Goal: Transaction & Acquisition: Purchase product/service

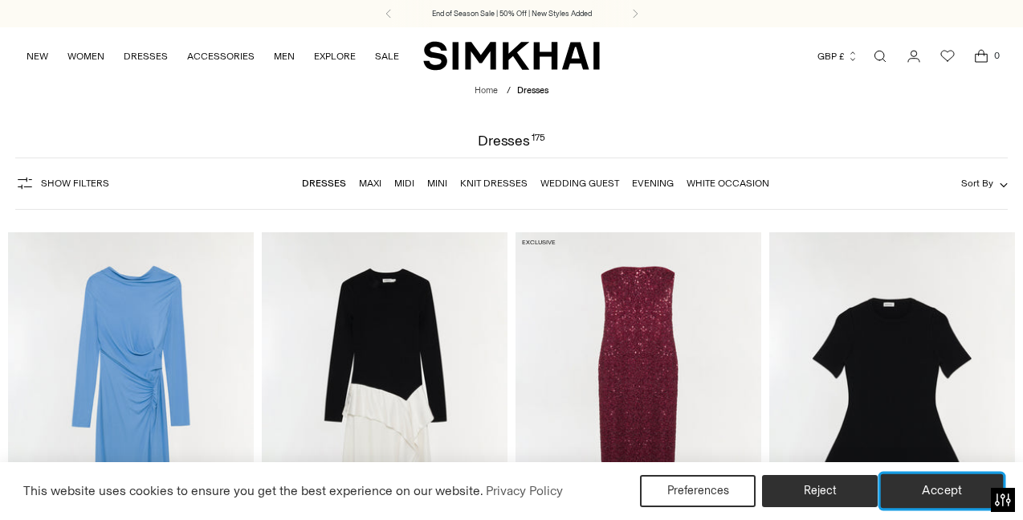
click at [942, 496] on button "Accept" at bounding box center [942, 491] width 123 height 34
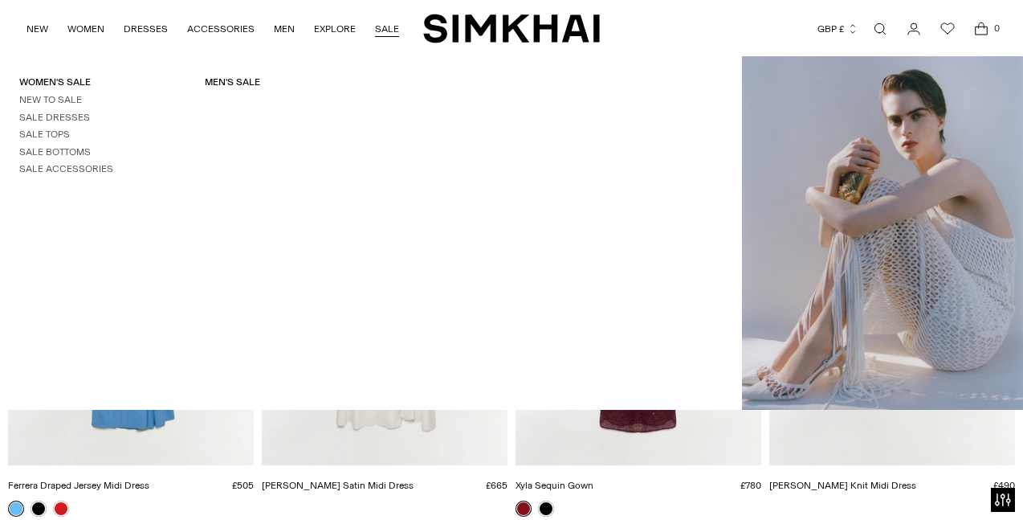
click at [386, 47] on link "SALE" at bounding box center [387, 28] width 24 height 35
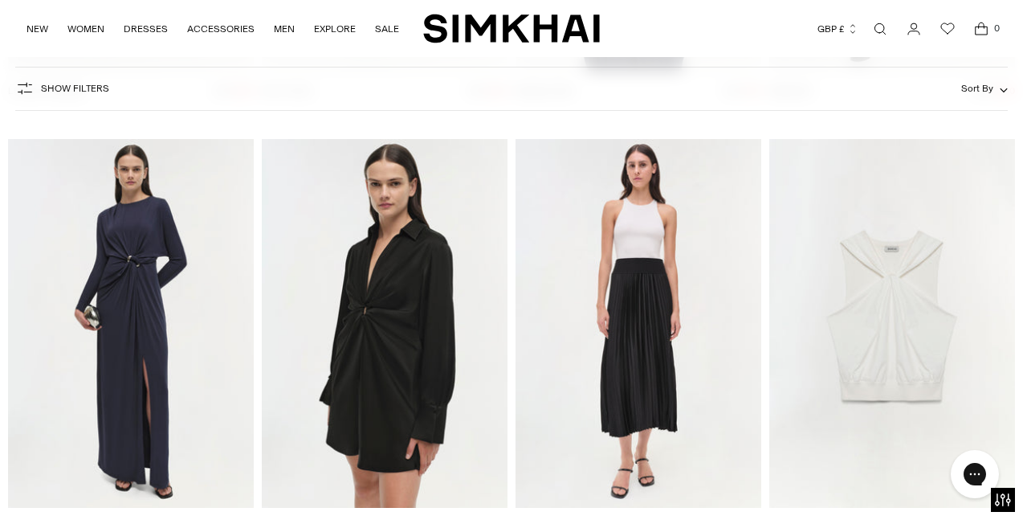
scroll to position [45604, 0]
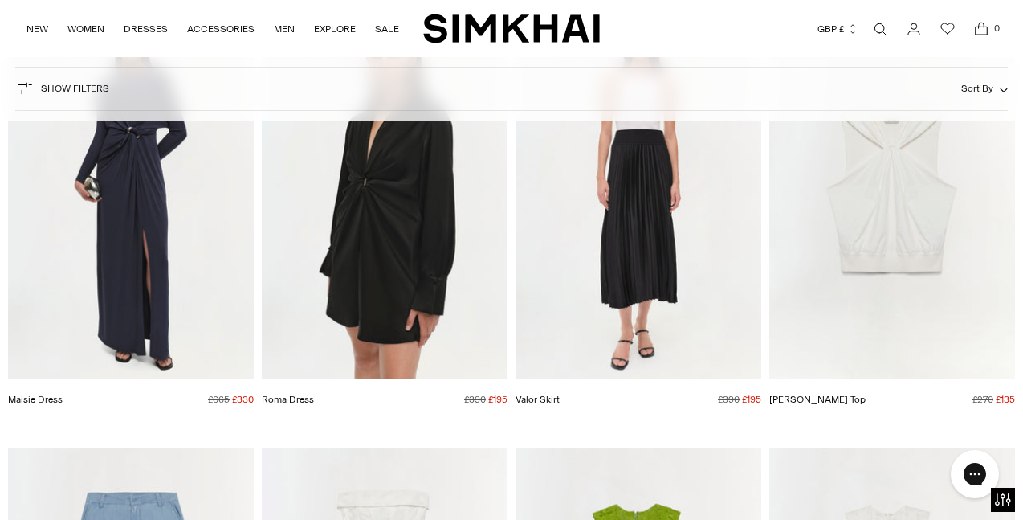
click at [0, 0] on img "Maisie Dress" at bounding box center [0, 0] width 0 height 0
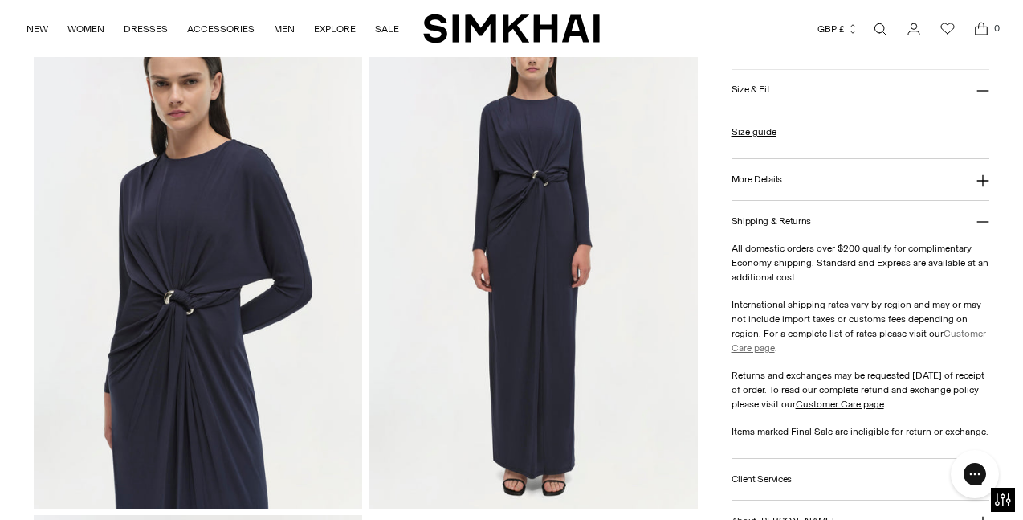
click at [961, 333] on link "Customer Care page" at bounding box center [859, 341] width 255 height 26
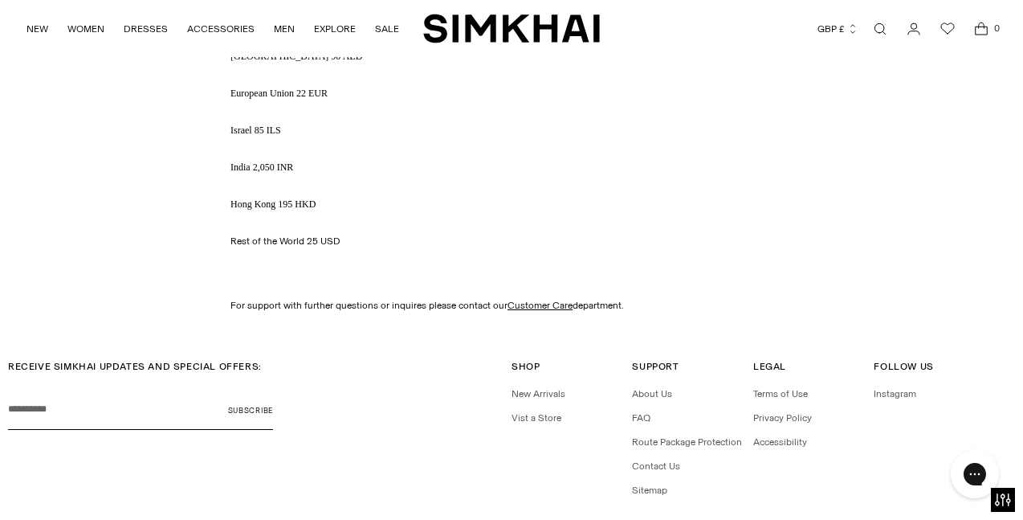
scroll to position [2368, 0]
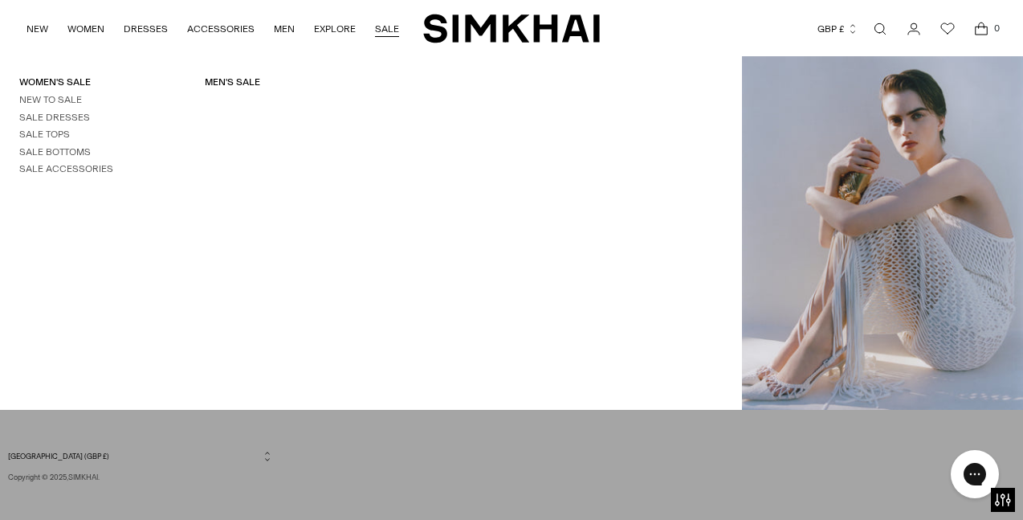
click at [382, 31] on link "SALE" at bounding box center [387, 28] width 24 height 35
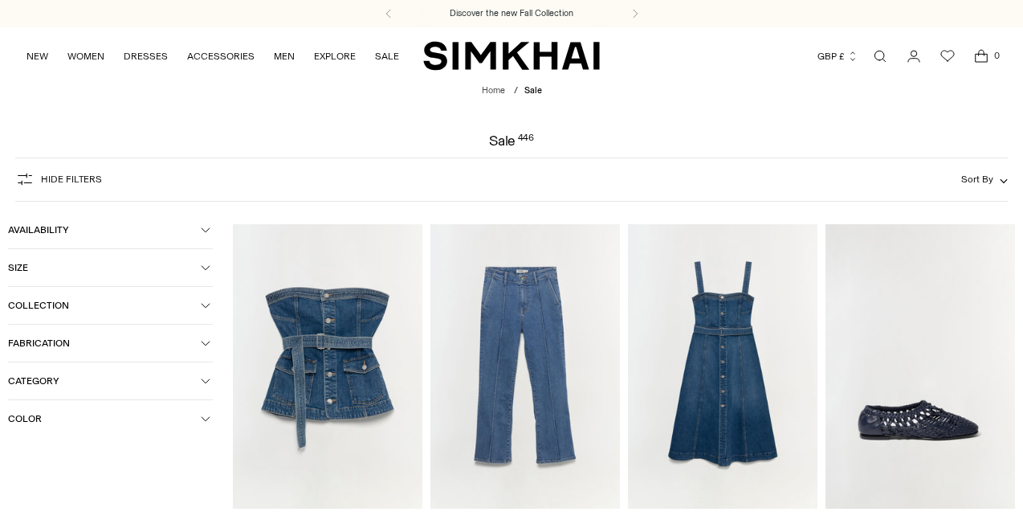
click at [53, 276] on button "Size" at bounding box center [110, 267] width 205 height 37
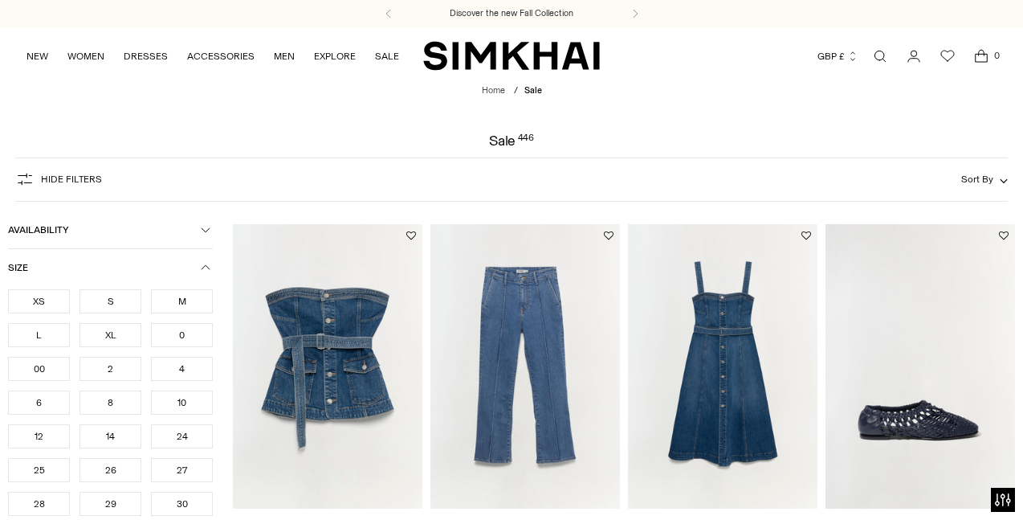
scroll to position [29, 0]
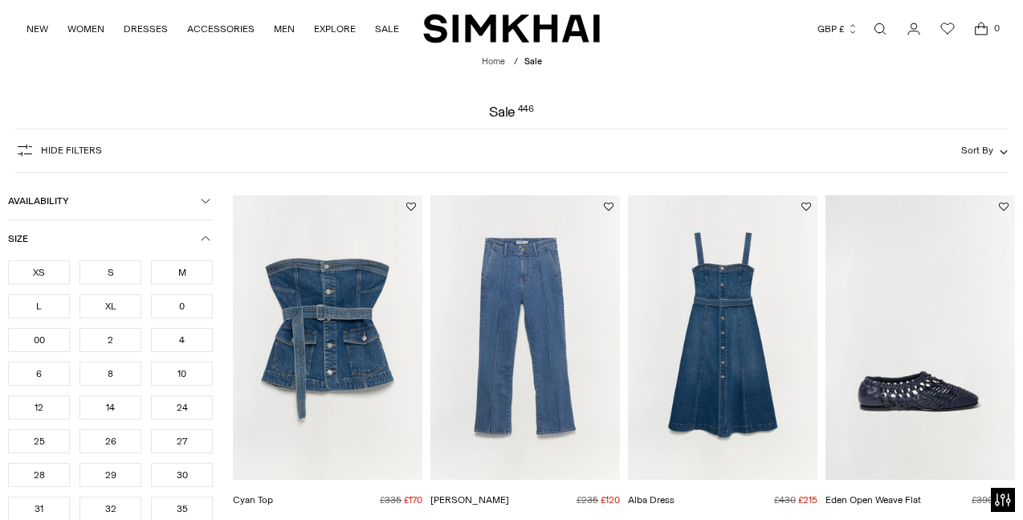
click at [169, 274] on div "M" at bounding box center [182, 272] width 62 height 24
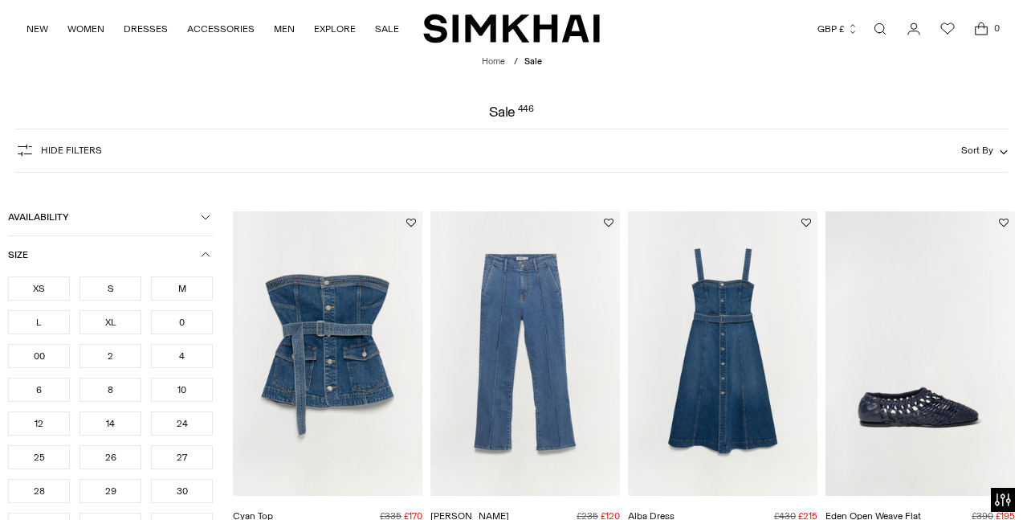
click at [117, 294] on div "S" at bounding box center [111, 288] width 62 height 24
click at [207, 213] on icon "button" at bounding box center [206, 217] width 10 height 10
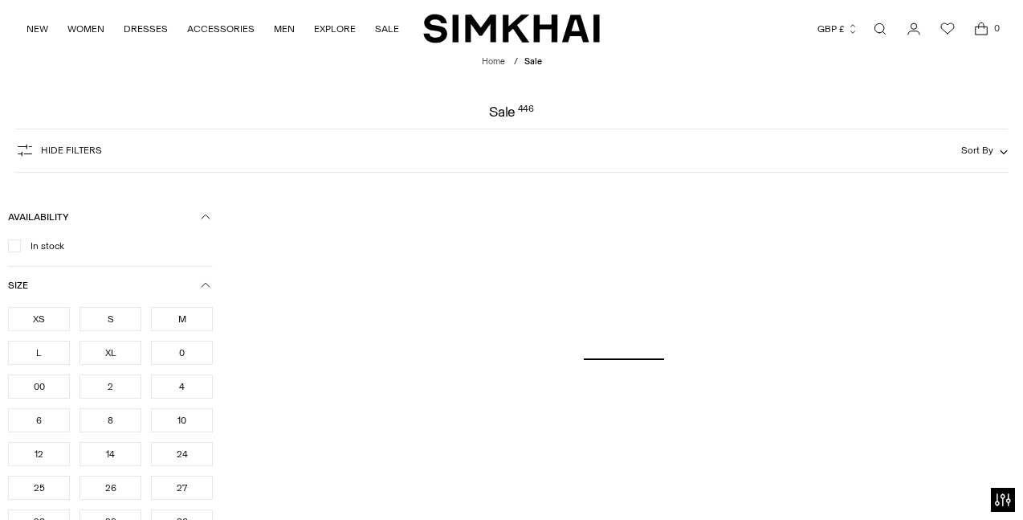
click at [8, 244] on div at bounding box center [14, 245] width 13 height 13
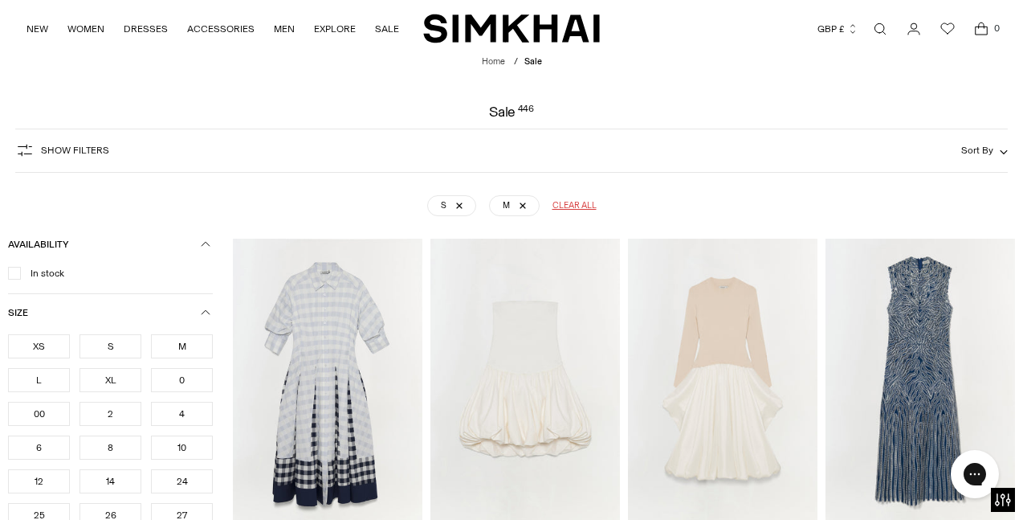
scroll to position [119, 0]
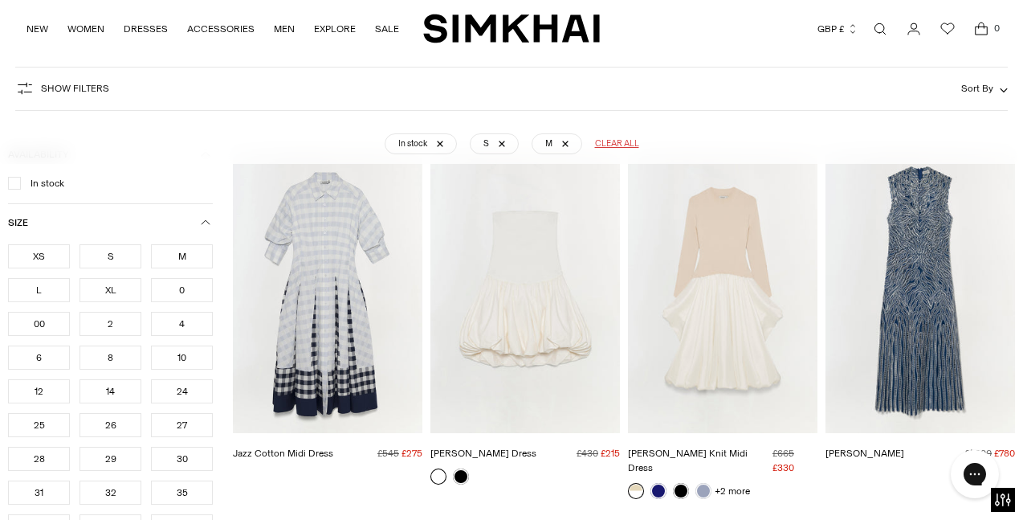
scroll to position [563, 0]
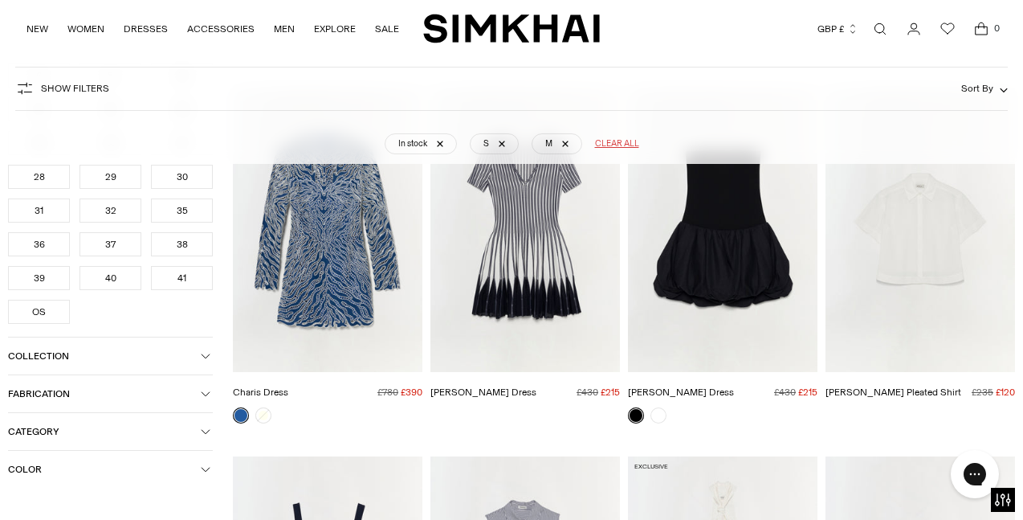
click at [151, 359] on span "Collection" at bounding box center [104, 355] width 193 height 11
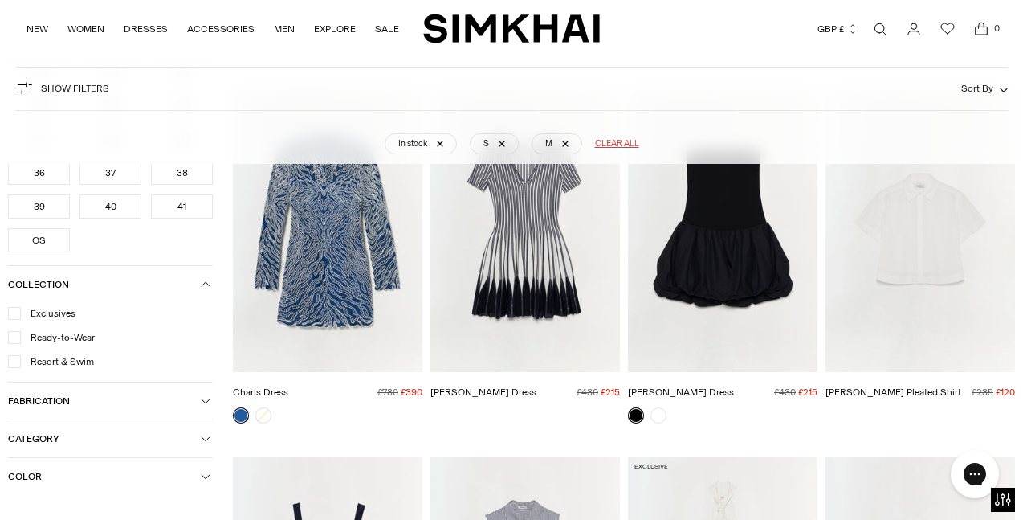
scroll to position [690, 0]
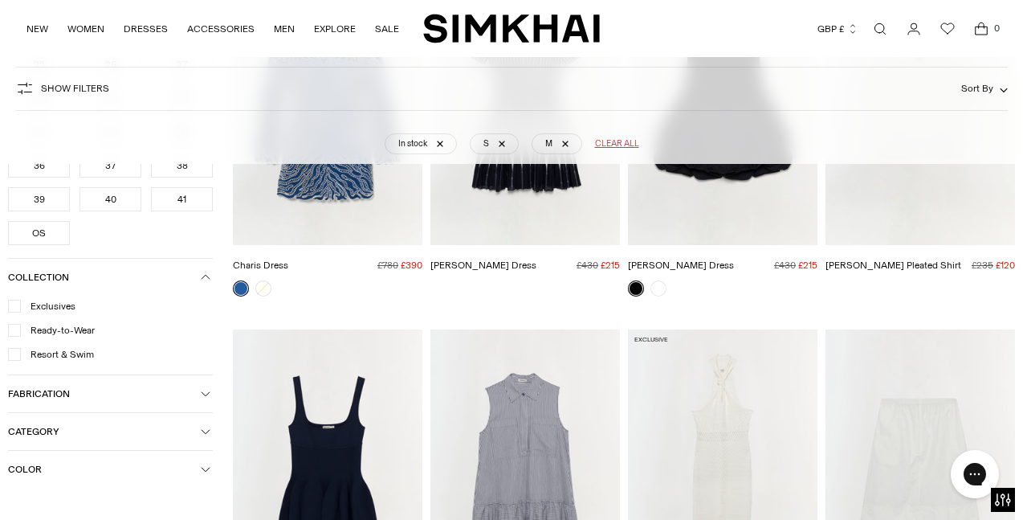
click at [90, 475] on span "Color" at bounding box center [104, 469] width 193 height 11
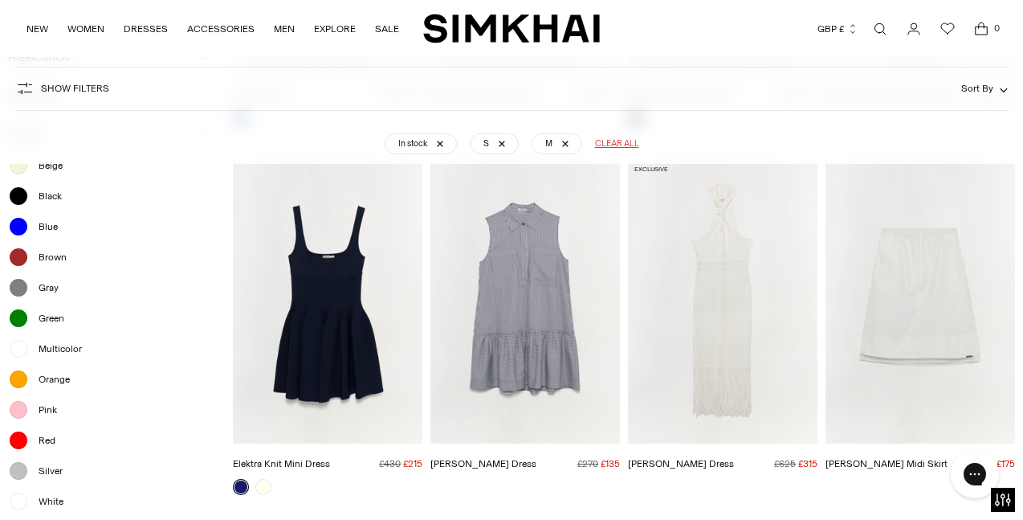
scroll to position [993, 0]
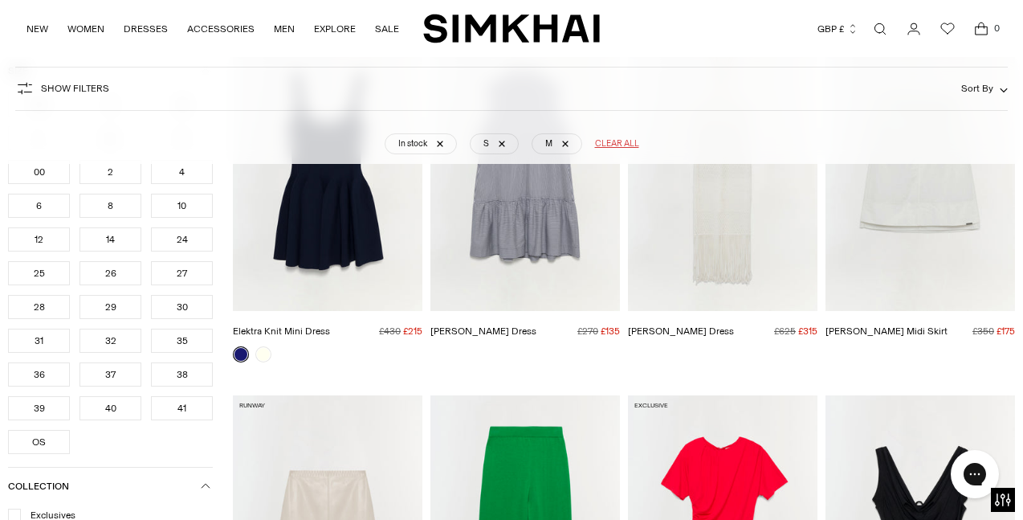
click at [202, 157] on div "In stock S M Clear all" at bounding box center [512, 137] width 962 height 40
click at [208, 143] on icon "button" at bounding box center [206, 141] width 8 height 4
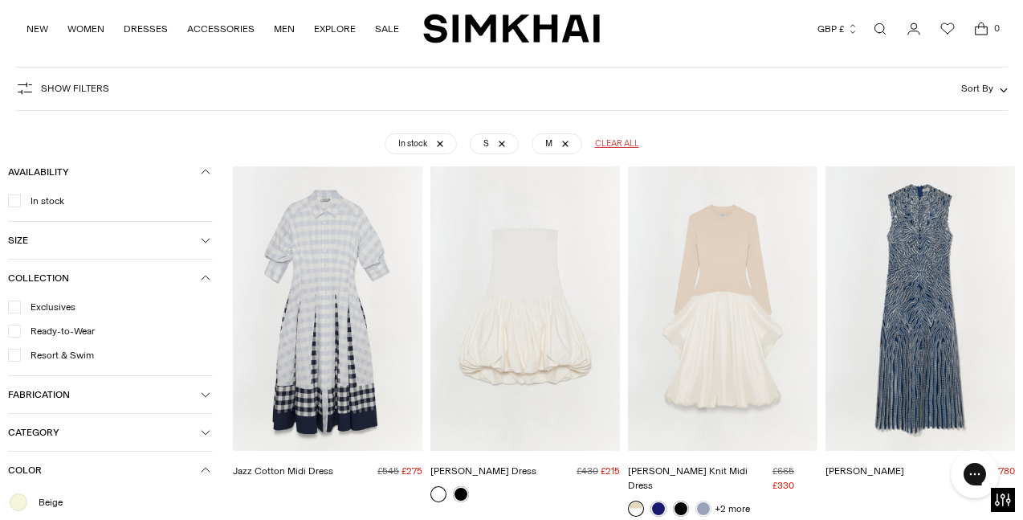
scroll to position [388, 0]
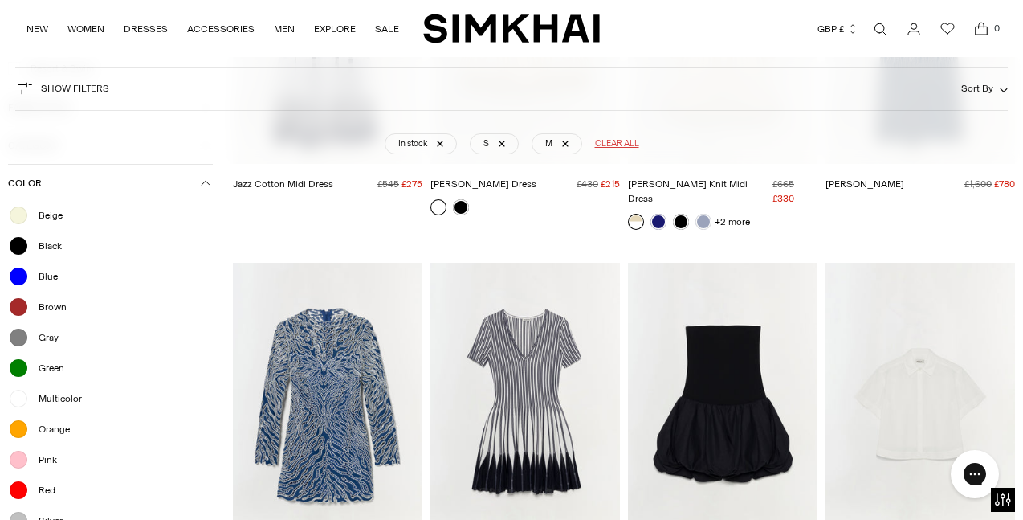
click at [148, 151] on span "Category" at bounding box center [104, 145] width 193 height 11
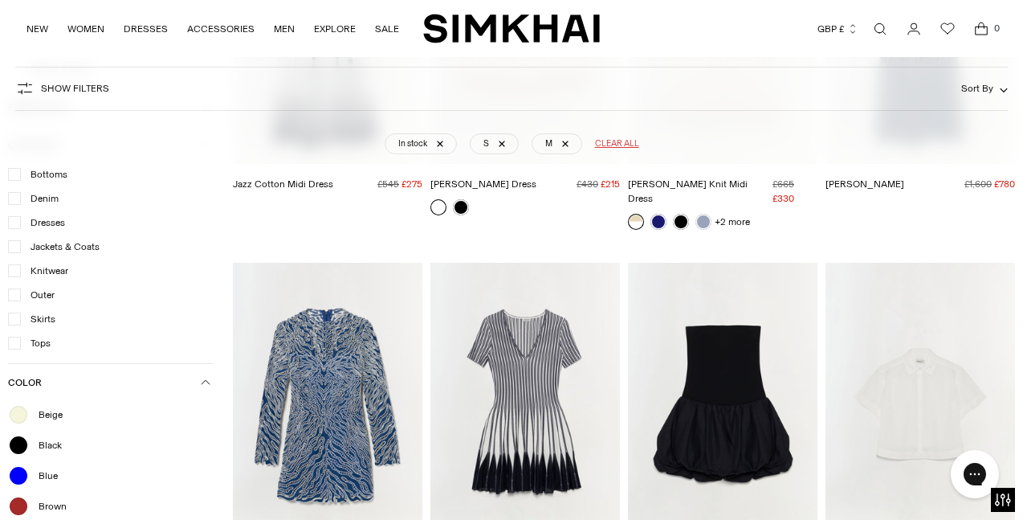
scroll to position [326, 0]
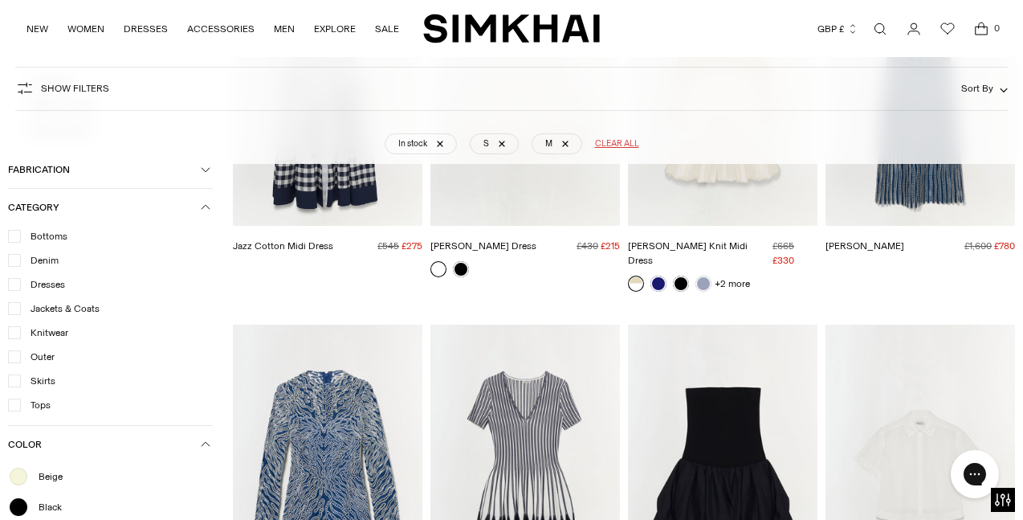
click at [16, 288] on icon at bounding box center [14, 284] width 8 height 8
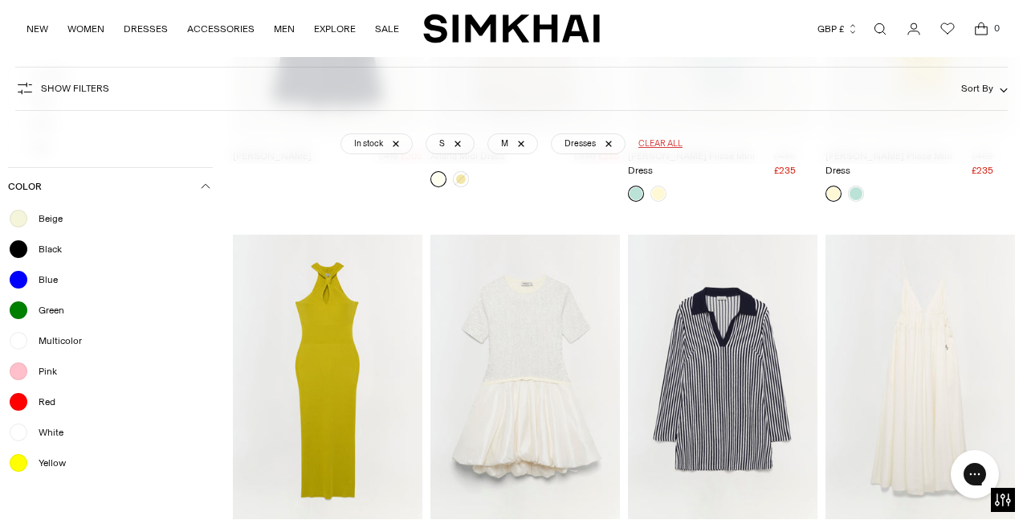
scroll to position [2091, 0]
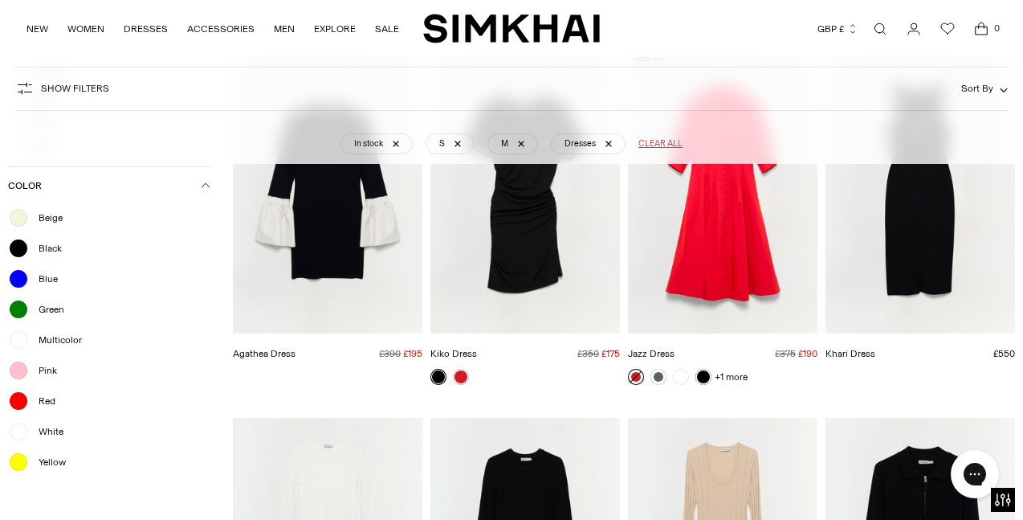
click at [43, 284] on span "Blue" at bounding box center [43, 279] width 29 height 14
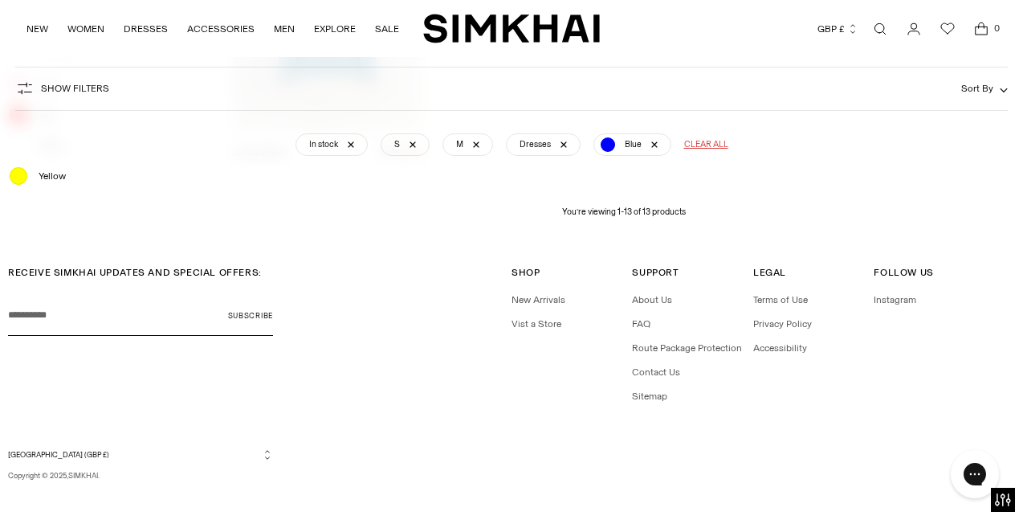
scroll to position [288, 0]
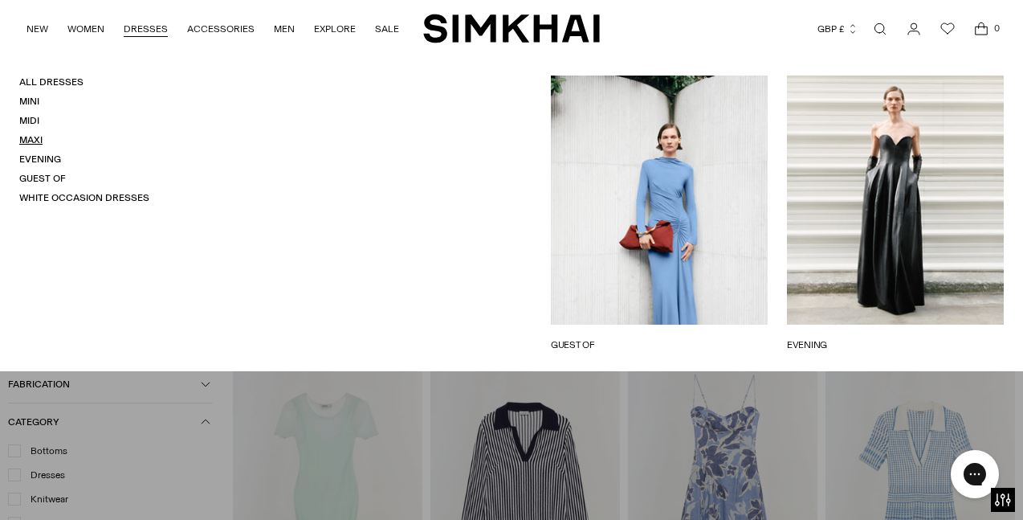
click at [27, 141] on link "Maxi" at bounding box center [30, 139] width 23 height 11
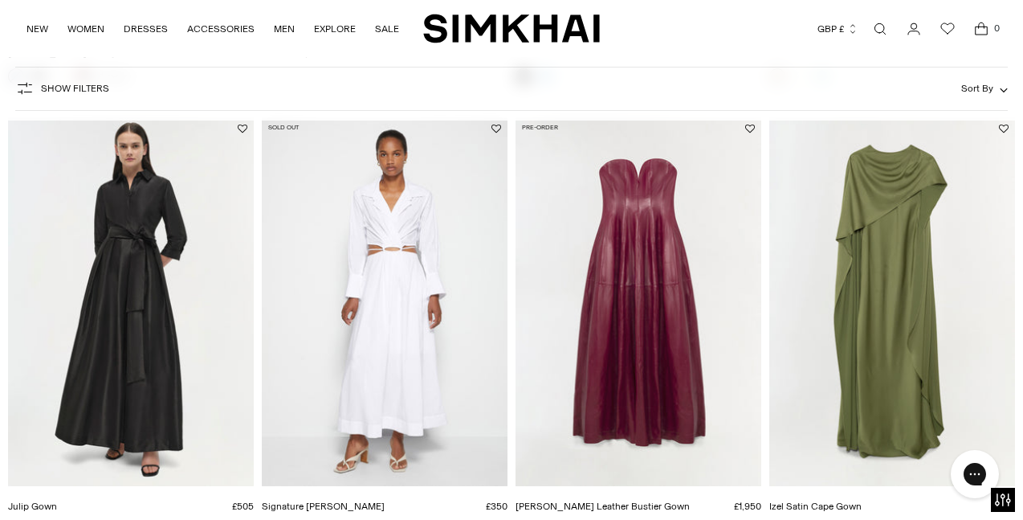
scroll to position [3311, 0]
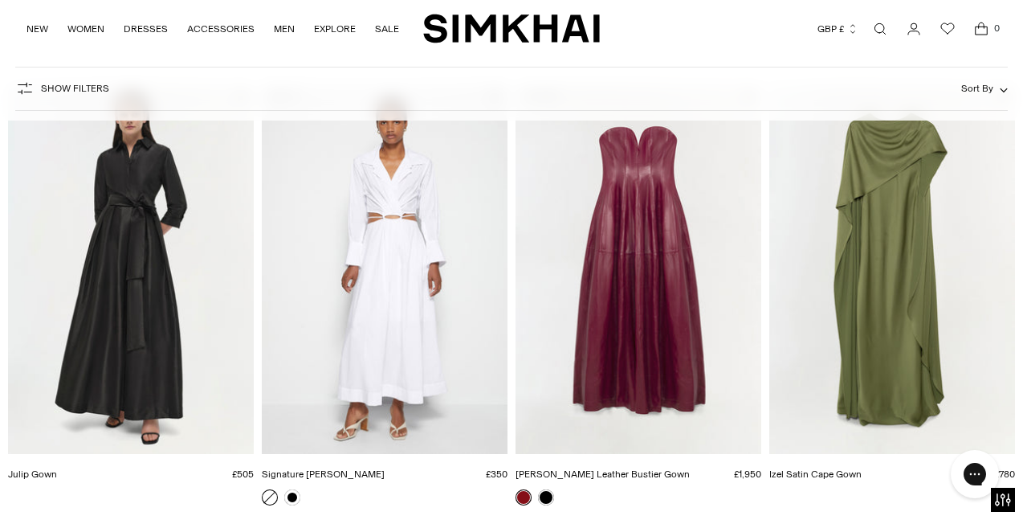
click at [0, 0] on img "Julip Gown" at bounding box center [0, 0] width 0 height 0
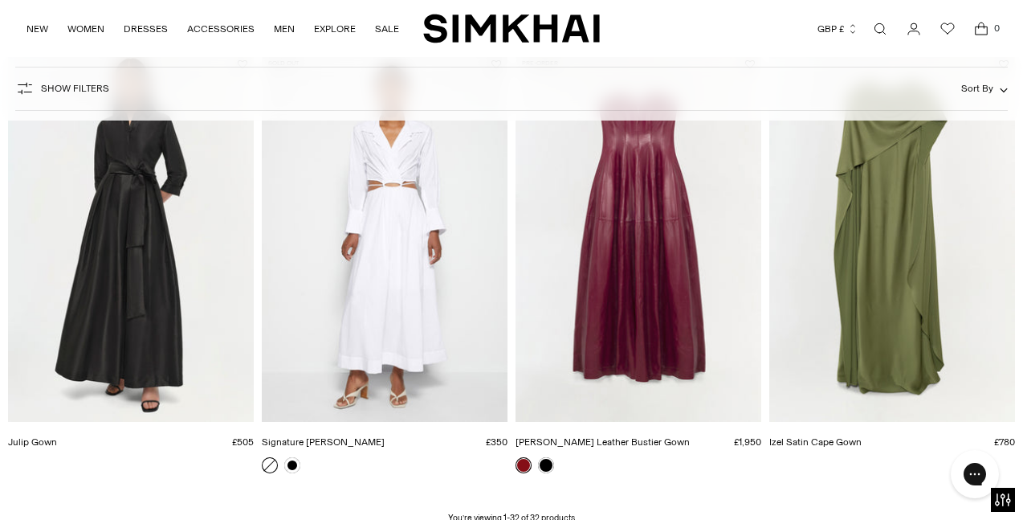
scroll to position [3187, 0]
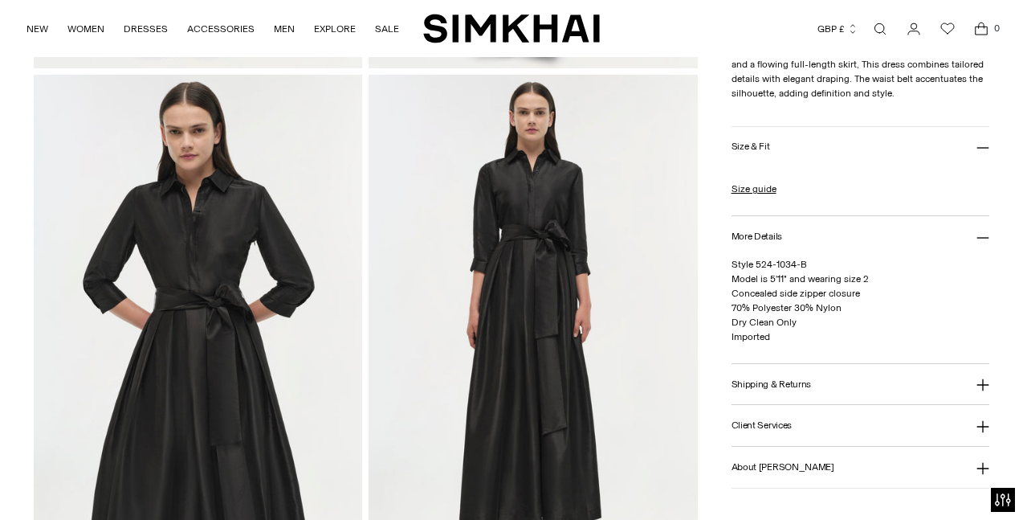
scroll to position [1064, 0]
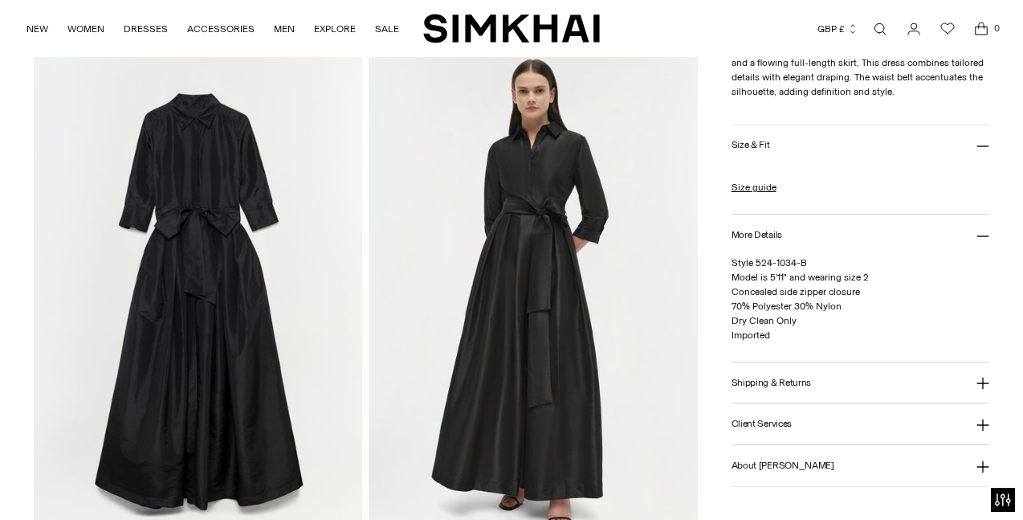
click at [910, 386] on button "Shipping & Returns" at bounding box center [861, 382] width 258 height 41
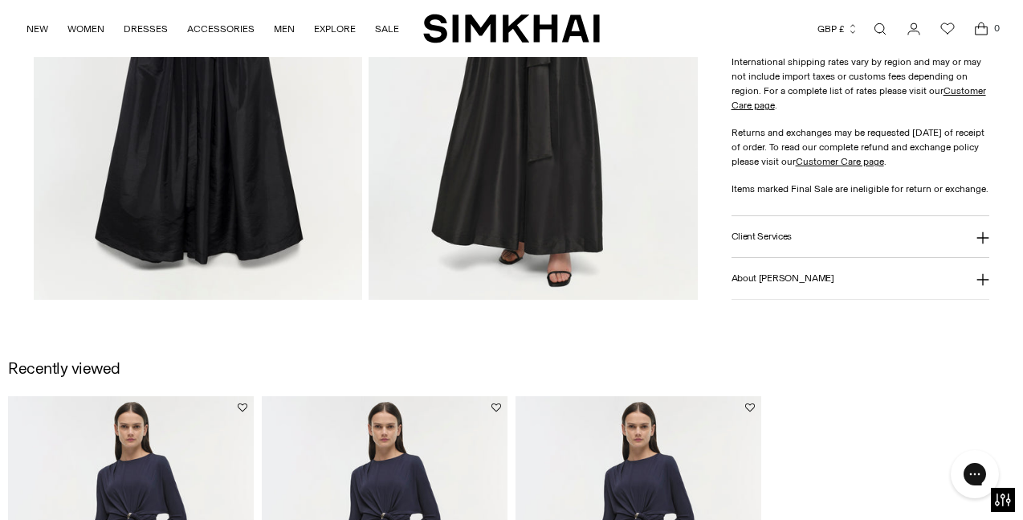
scroll to position [1325, 0]
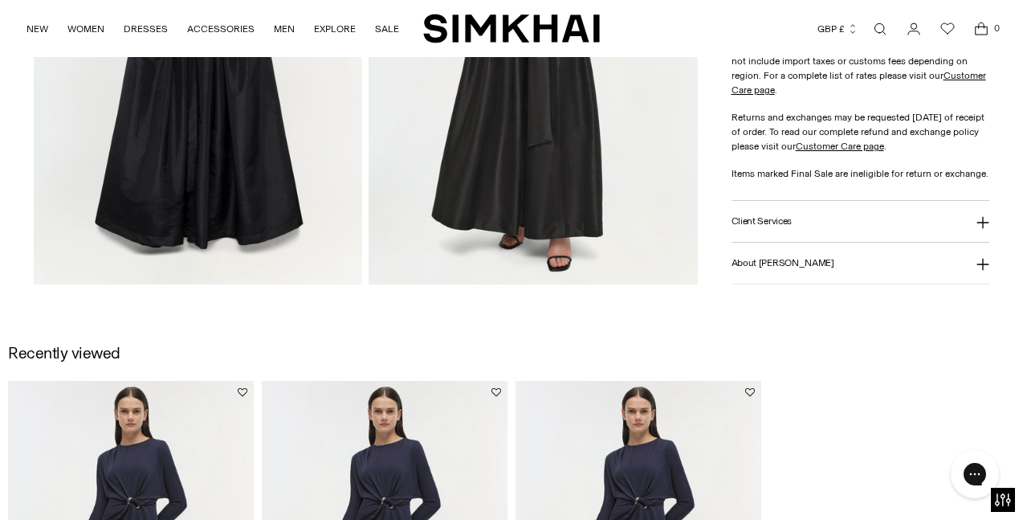
click at [868, 217] on button "Client Services" at bounding box center [861, 222] width 258 height 41
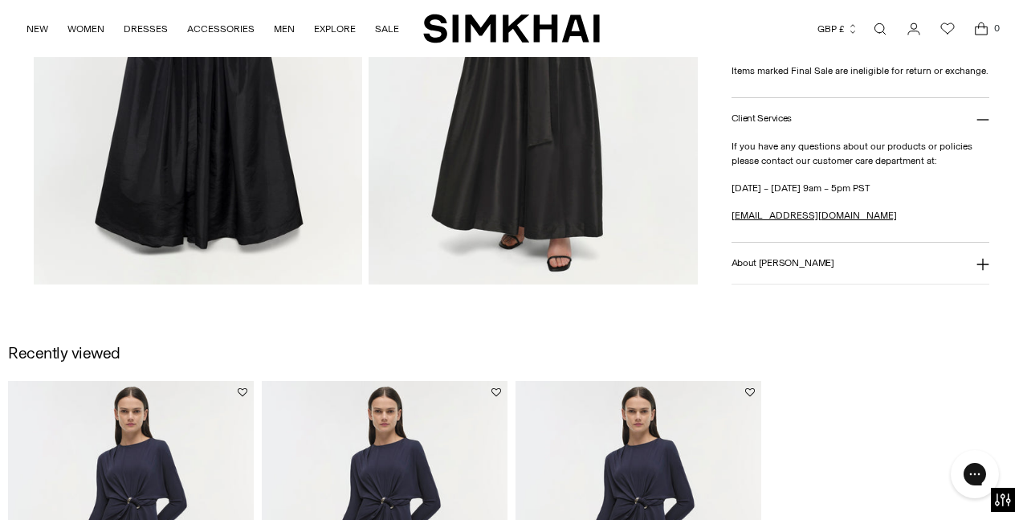
click at [809, 258] on h3 "About [PERSON_NAME]" at bounding box center [783, 263] width 103 height 10
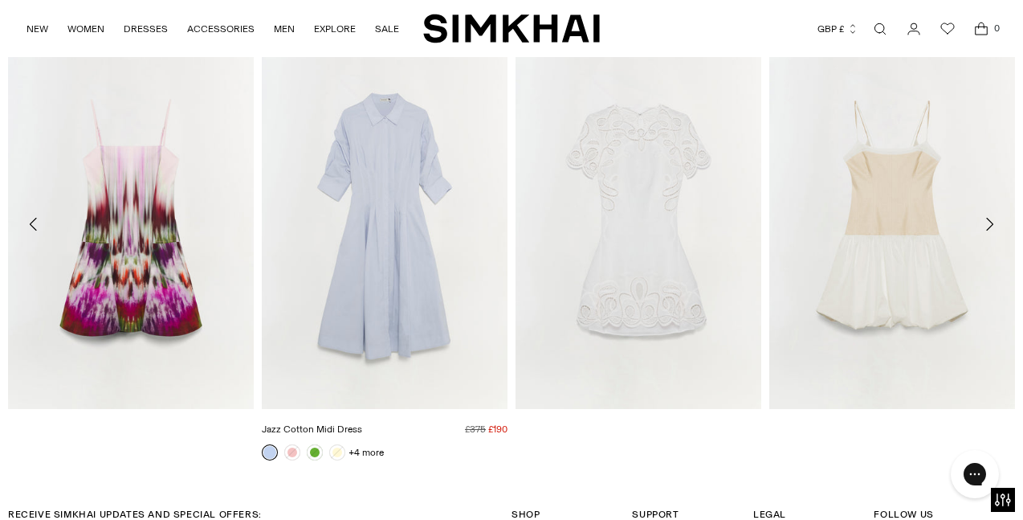
scroll to position [2245, 0]
